Goal: Information Seeking & Learning: Understand process/instructions

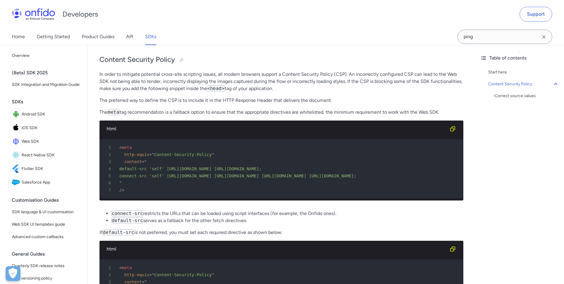
scroll to position [36, 0]
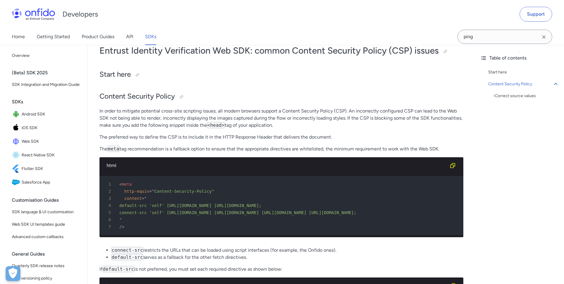
click at [124, 204] on span "default-src 'self' [URL][DOMAIN_NAME] [URL][DOMAIN_NAME];" at bounding box center [190, 205] width 142 height 5
drag, startPoint x: 169, startPoint y: 208, endPoint x: 228, endPoint y: 207, distance: 58.9
click at [198, 208] on div "4 default-src 'self' [URL][DOMAIN_NAME] [URL][DOMAIN_NAME];" at bounding box center [278, 205] width 353 height 7
drag, startPoint x: 228, startPoint y: 207, endPoint x: 251, endPoint y: 207, distance: 23.7
click at [246, 207] on div "4 default-src 'self' [URL][DOMAIN_NAME] [URL][DOMAIN_NAME];" at bounding box center [278, 205] width 353 height 7
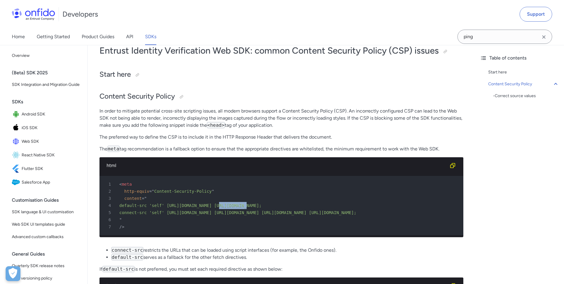
drag, startPoint x: 405, startPoint y: 210, endPoint x: 408, endPoint y: 212, distance: 3.8
click at [408, 212] on div "5 connect-src 'self' [URL][DOMAIN_NAME] [URL][DOMAIN_NAME] [URL][DOMAIN_NAME] […" at bounding box center [278, 212] width 353 height 7
click at [407, 212] on div "5 connect-src 'self' [URL][DOMAIN_NAME] [URL][DOMAIN_NAME] [URL][DOMAIN_NAME] […" at bounding box center [278, 212] width 353 height 7
click at [193, 208] on div "4 default-src 'self' [URL][DOMAIN_NAME] [URL][DOMAIN_NAME];" at bounding box center [278, 205] width 353 height 7
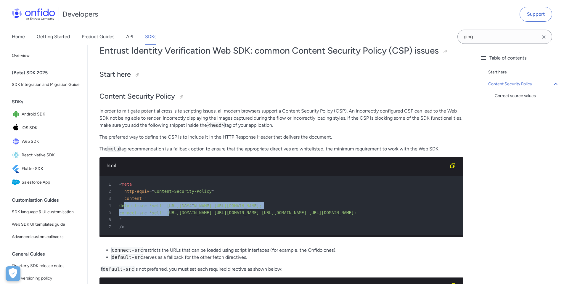
drag, startPoint x: 124, startPoint y: 206, endPoint x: 196, endPoint y: 210, distance: 72.4
click at [196, 210] on pre "1 < meta 2 http-equiv = " Content-Security-Policy " 3 content = " 4 default-src…" at bounding box center [281, 205] width 364 height 59
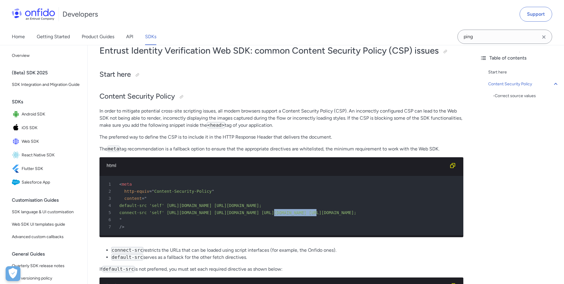
drag, startPoint x: 302, startPoint y: 211, endPoint x: 368, endPoint y: 213, distance: 66.3
click at [338, 212] on span "connect-src 'self' [URL][DOMAIN_NAME] [URL][DOMAIN_NAME] [URL][DOMAIN_NAME] [UR…" at bounding box center [237, 212] width 237 height 5
click at [356, 214] on span "connect-src 'self' [URL][DOMAIN_NAME] [URL][DOMAIN_NAME] [URL][DOMAIN_NAME] [UR…" at bounding box center [237, 212] width 237 height 5
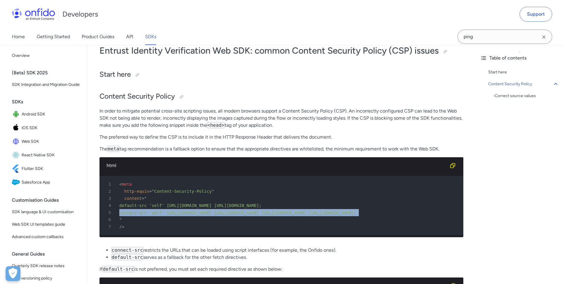
click at [356, 214] on span "connect-src 'self' [URL][DOMAIN_NAME] [URL][DOMAIN_NAME] [URL][DOMAIN_NAME] [UR…" at bounding box center [237, 212] width 237 height 5
click at [405, 214] on div "5 connect-src 'self' [URL][DOMAIN_NAME] [URL][DOMAIN_NAME] [URL][DOMAIN_NAME] […" at bounding box center [278, 212] width 353 height 7
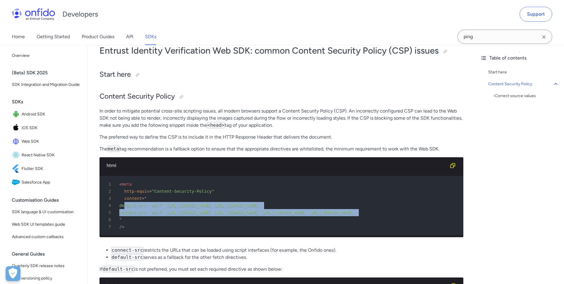
drag, startPoint x: 120, startPoint y: 219, endPoint x: 124, endPoint y: 205, distance: 14.1
click at [124, 205] on pre "1 < meta 2 http-equiv = " Content-Security-Policy " 3 content = " 4 default-src…" at bounding box center [281, 205] width 364 height 59
copy pre "default-src 'self' [URL][DOMAIN_NAME] [URL][DOMAIN_NAME]; 5 connect-src 'self' …"
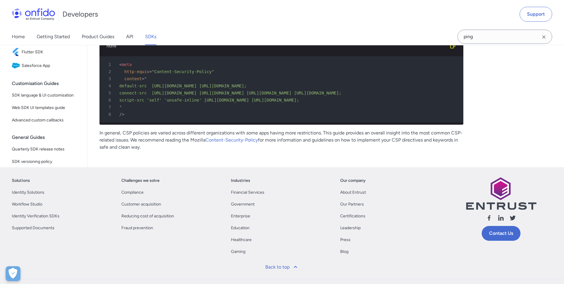
scroll to position [344, 0]
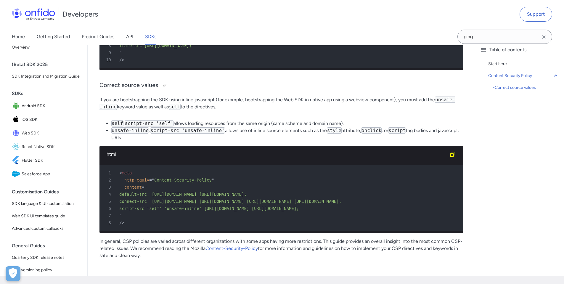
drag, startPoint x: 124, startPoint y: 203, endPoint x: 139, endPoint y: 203, distance: 14.8
click at [125, 197] on span "default-src [URL][DOMAIN_NAME] [URL][DOMAIN_NAME];" at bounding box center [182, 194] width 127 height 5
click at [133, 197] on span "default-src [URL][DOMAIN_NAME] [URL][DOMAIN_NAME];" at bounding box center [182, 194] width 127 height 5
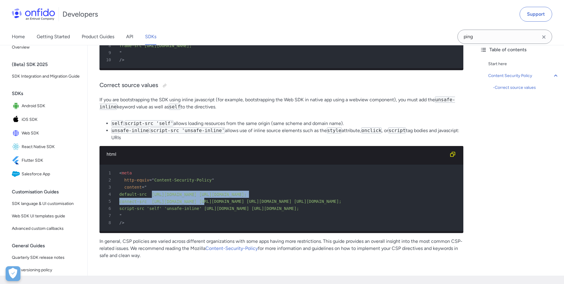
drag, startPoint x: 170, startPoint y: 207, endPoint x: 203, endPoint y: 210, distance: 33.0
click at [203, 210] on pre "1 < meta 2 http-equiv = " Content-Security-Policy " 3 content = " 4 default-src…" at bounding box center [281, 198] width 364 height 66
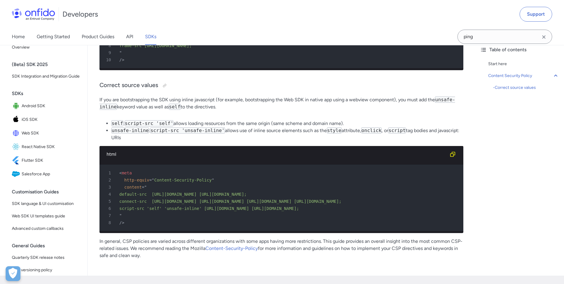
click at [299, 211] on span "script-src 'self' 'unsafe-inline' [URL][DOMAIN_NAME] [URL][DOMAIN_NAME];" at bounding box center [209, 208] width 180 height 5
drag, startPoint x: 335, startPoint y: 216, endPoint x: 125, endPoint y: 203, distance: 210.6
click at [125, 203] on pre "1 < meta 2 http-equiv = " Content-Security-Policy " 3 content = " 4 default-src…" at bounding box center [281, 198] width 364 height 66
copy pre "default-src [URL][DOMAIN_NAME] [URL][DOMAIN_NAME]; 5 connect-src [URL][DOMAIN_N…"
